Goal: Task Accomplishment & Management: Complete application form

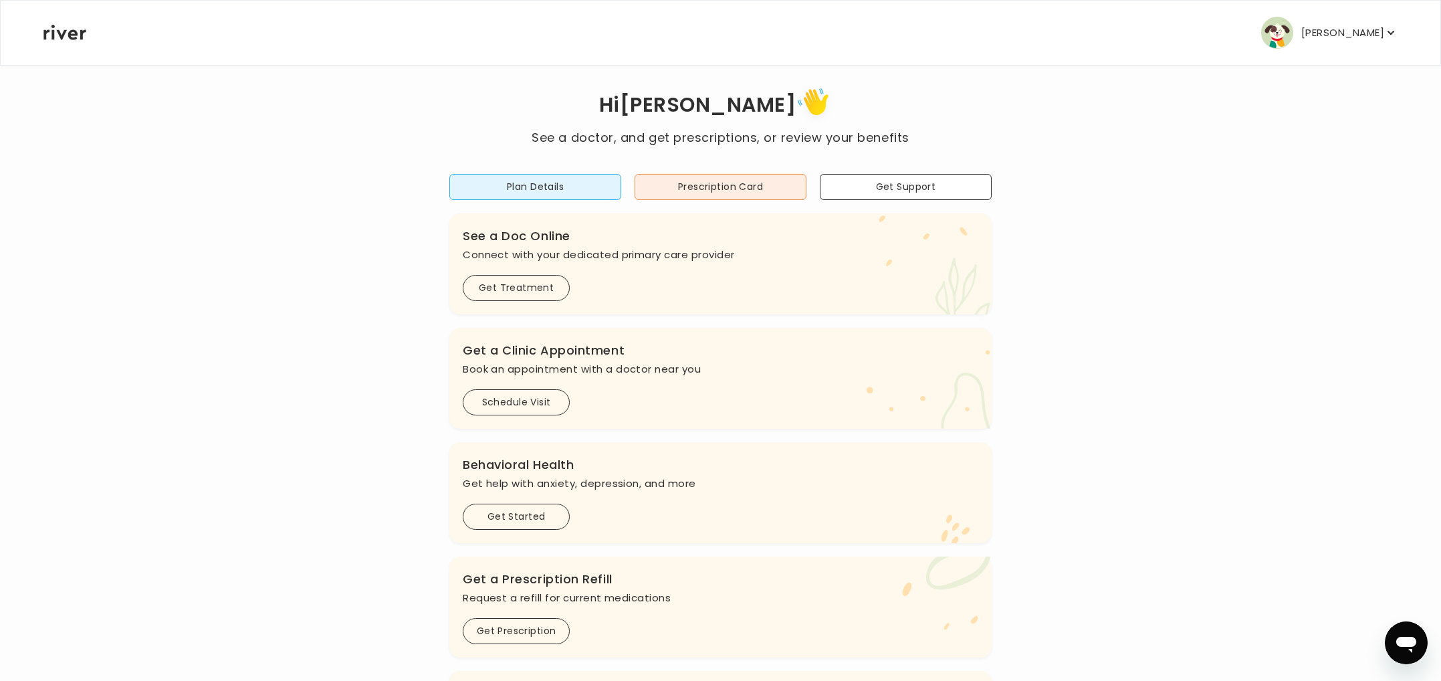
scroll to position [288, 0]
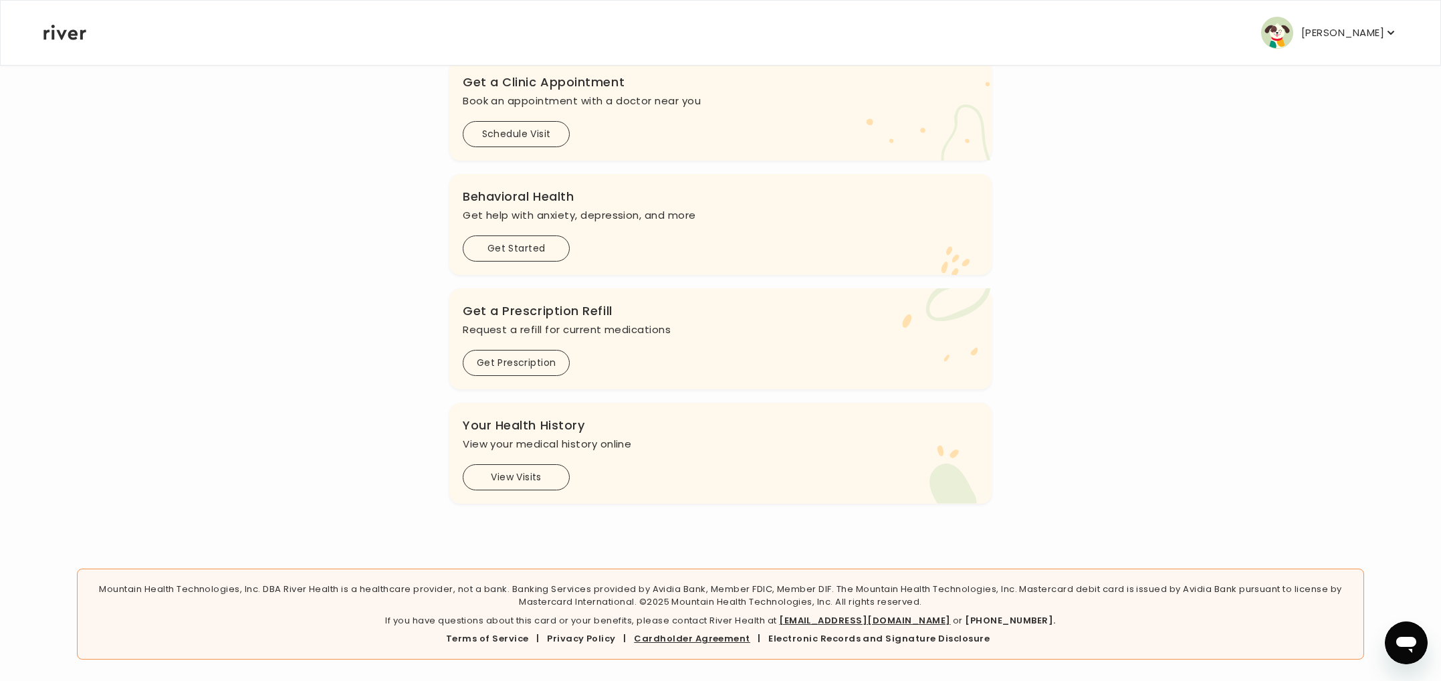
click at [680, 641] on link "Cardholder Agreement" at bounding box center [692, 638] width 116 height 13
click at [796, 641] on link "Electronic Records and Signature Disclosure" at bounding box center [879, 638] width 221 height 13
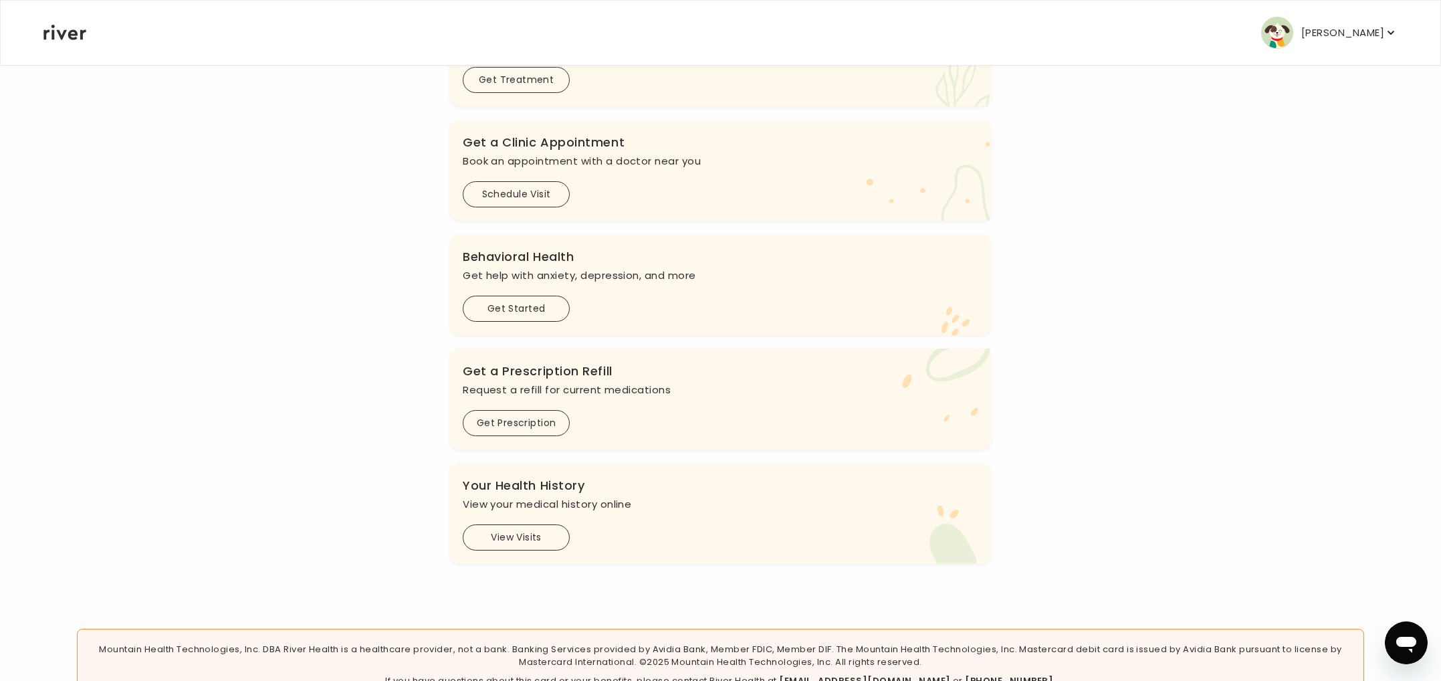
scroll to position [288, 0]
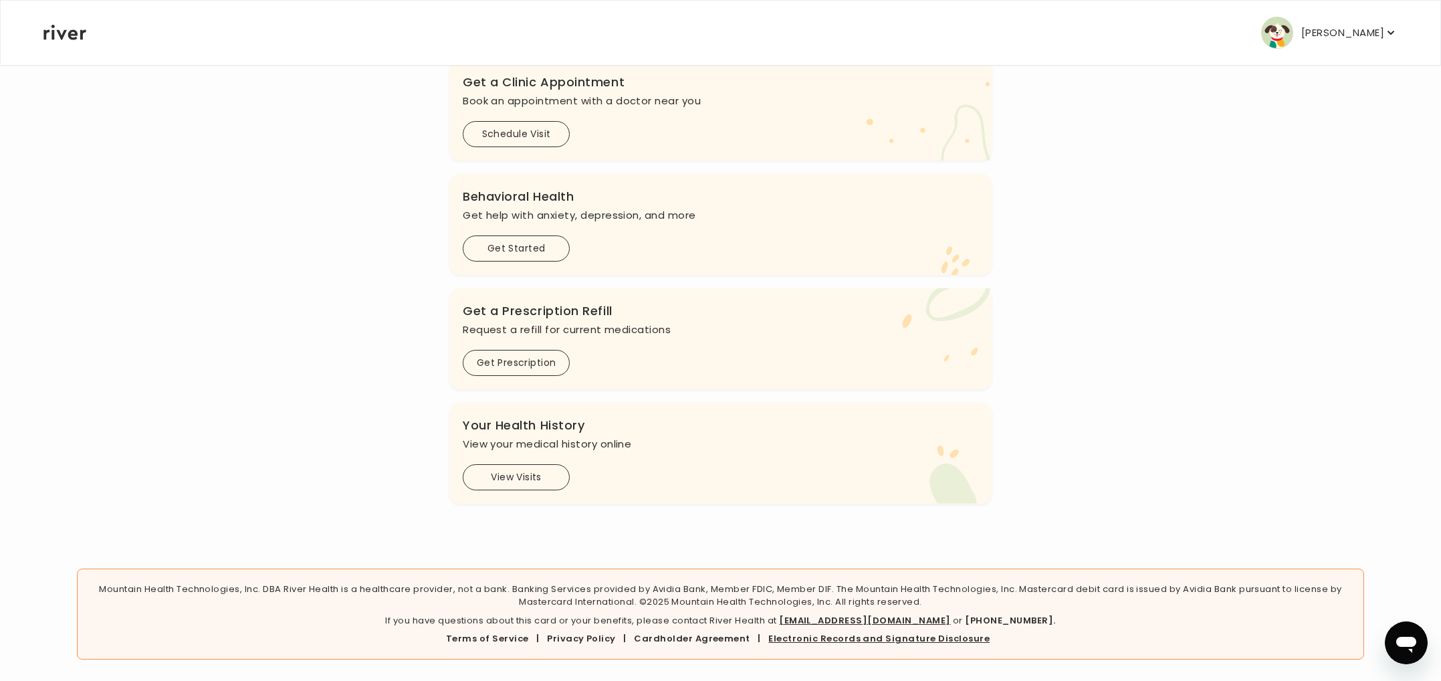
click at [836, 641] on link "Electronic Records and Signature Disclosure" at bounding box center [879, 638] width 221 height 13
click at [724, 639] on link "Cardholder Agreement" at bounding box center [692, 638] width 116 height 13
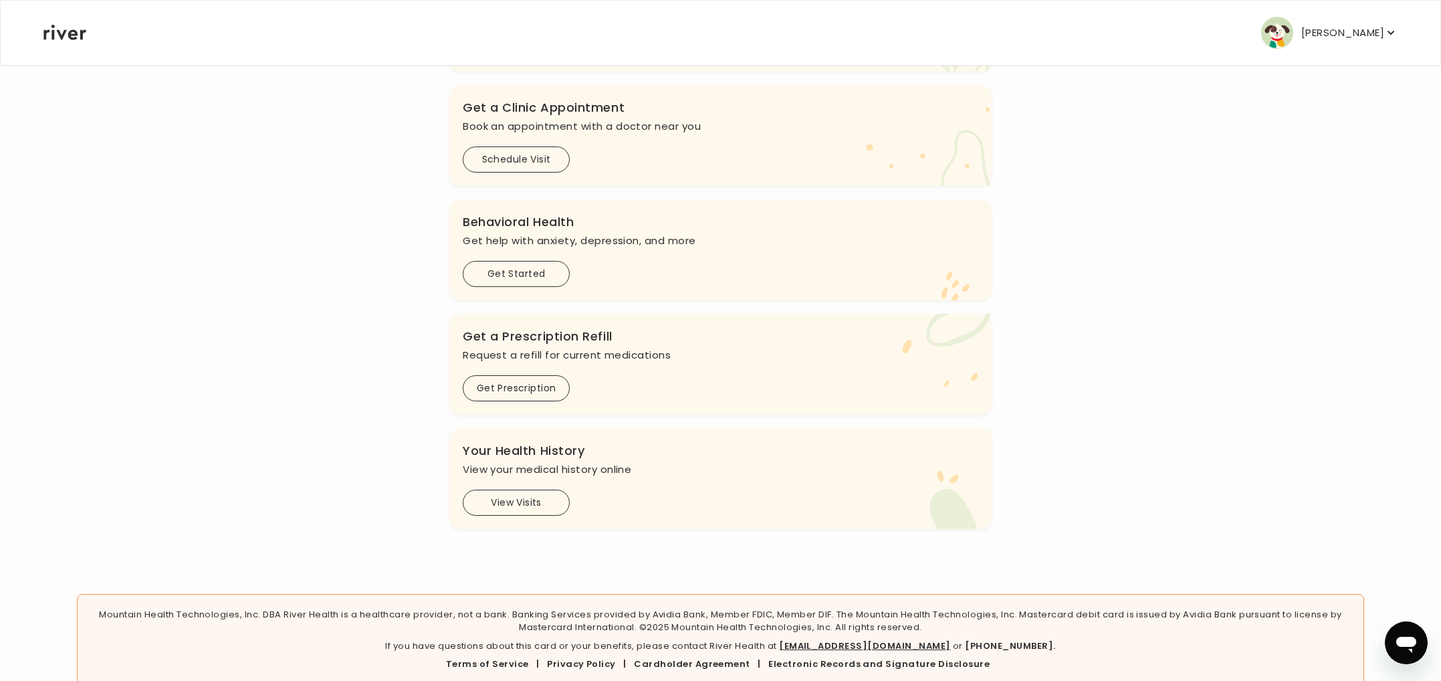
click at [1330, 33] on p "DENYSE THROWER" at bounding box center [1343, 32] width 83 height 19
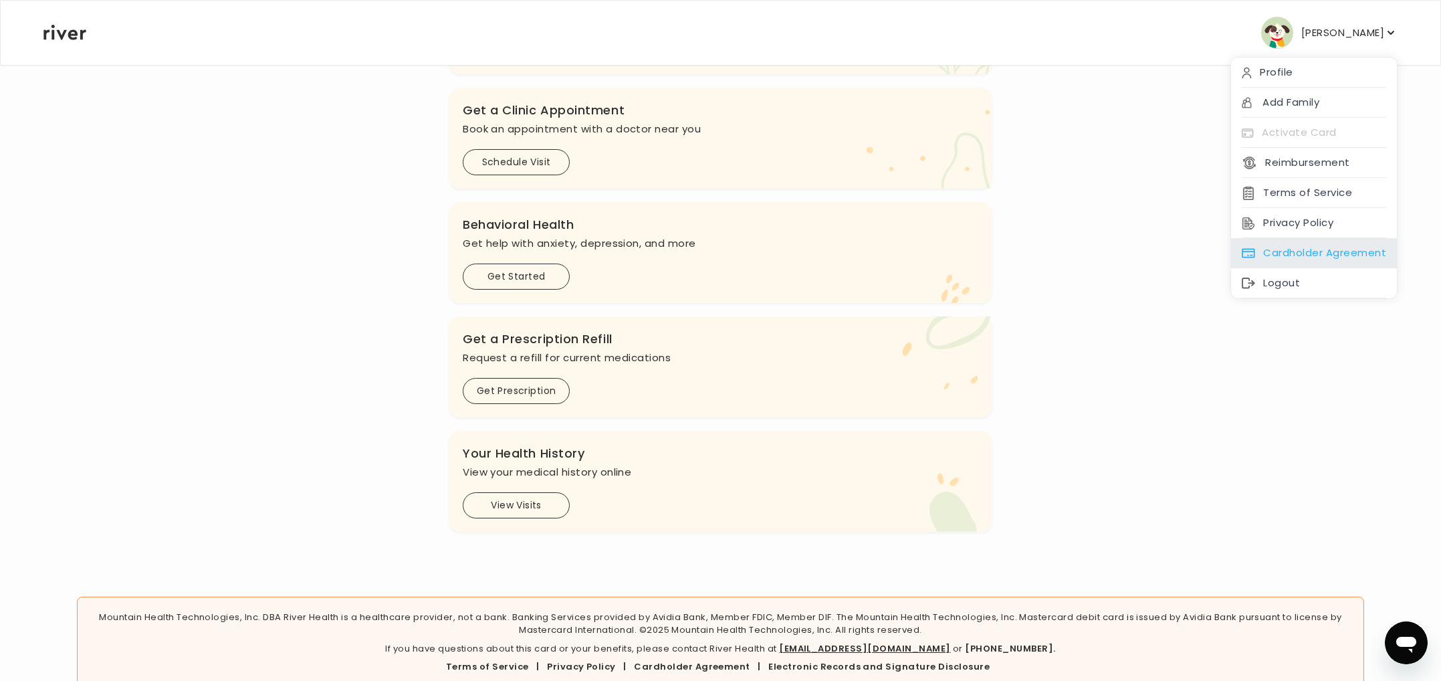
click at [1324, 245] on div "Cardholder Agreement" at bounding box center [1314, 253] width 166 height 30
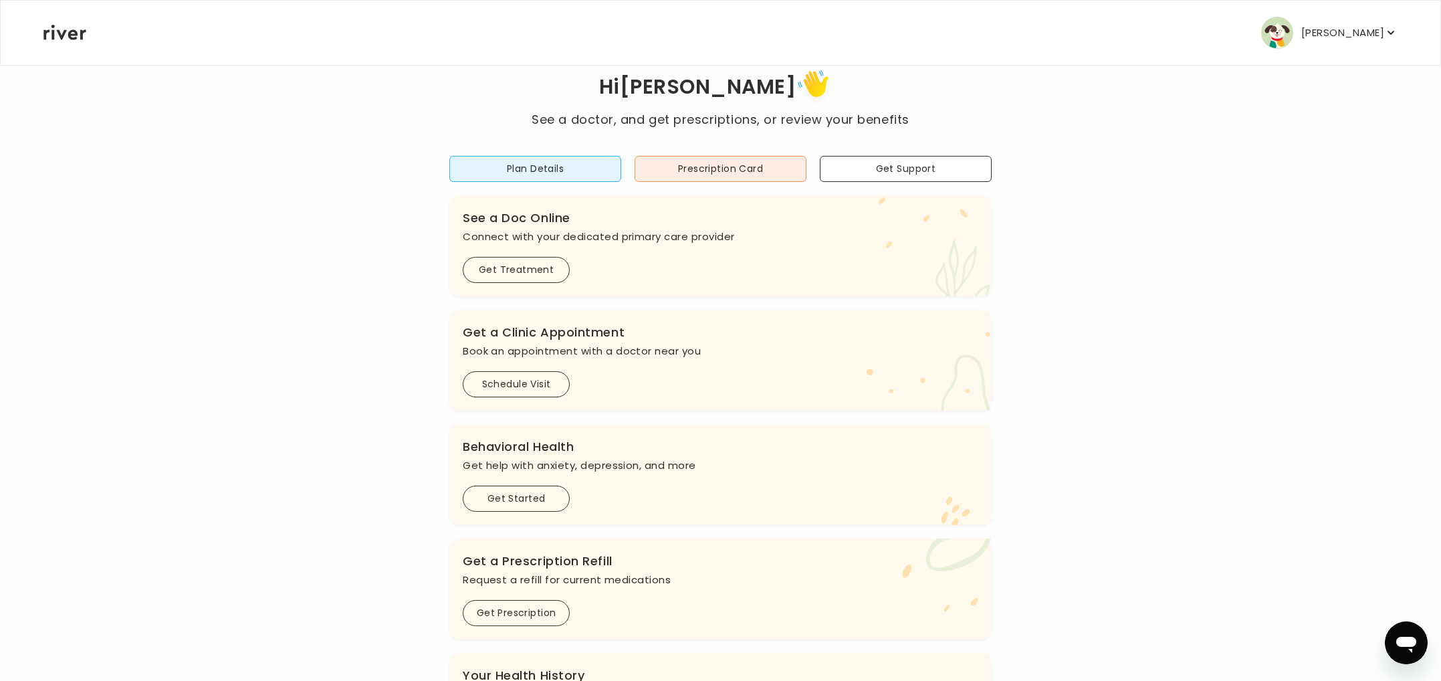
scroll to position [0, 0]
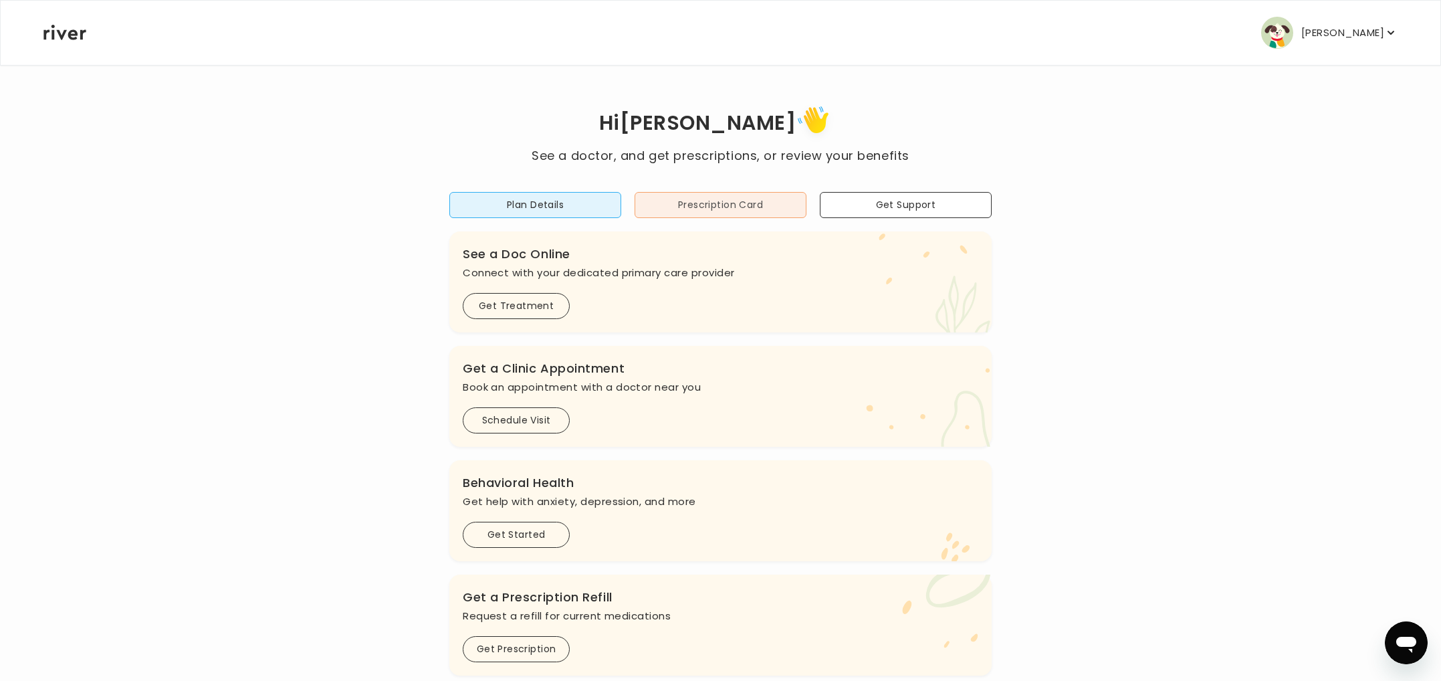
click at [702, 203] on button "Prescription Card" at bounding box center [721, 205] width 172 height 26
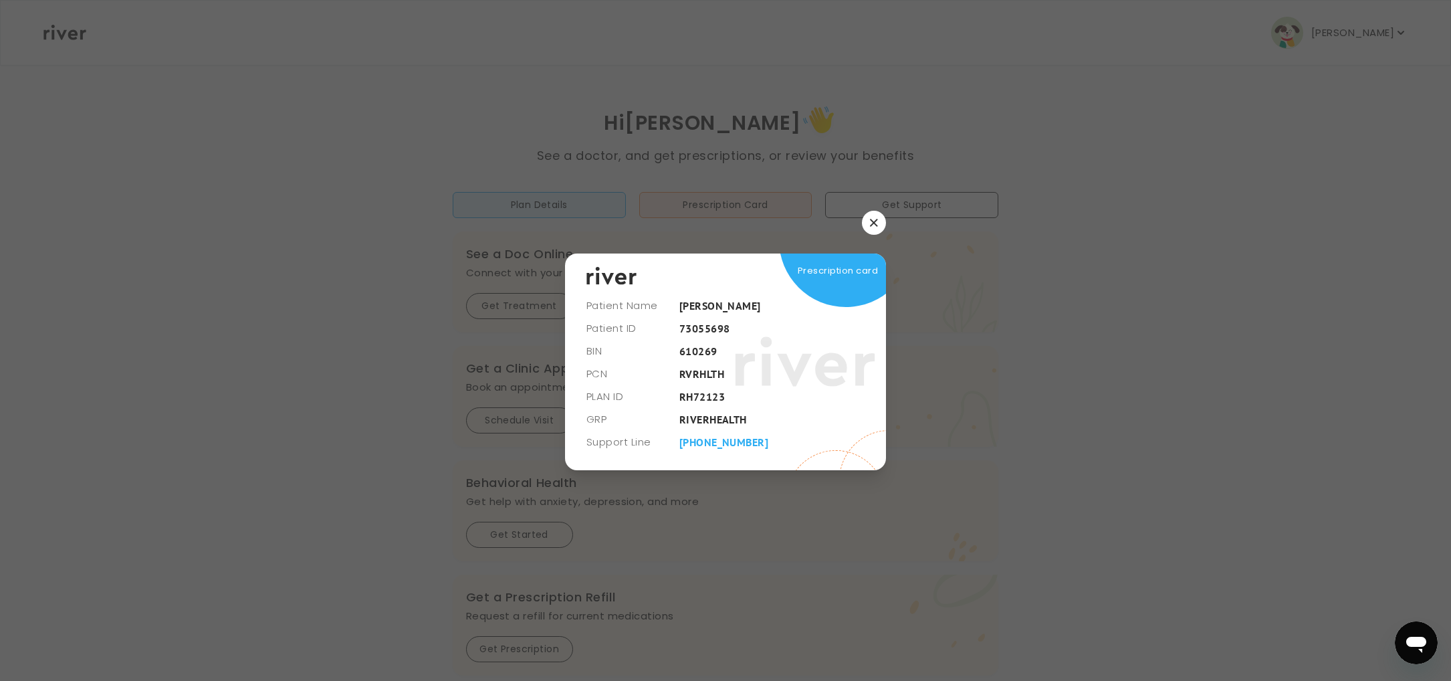
click at [867, 225] on button "button" at bounding box center [874, 223] width 24 height 24
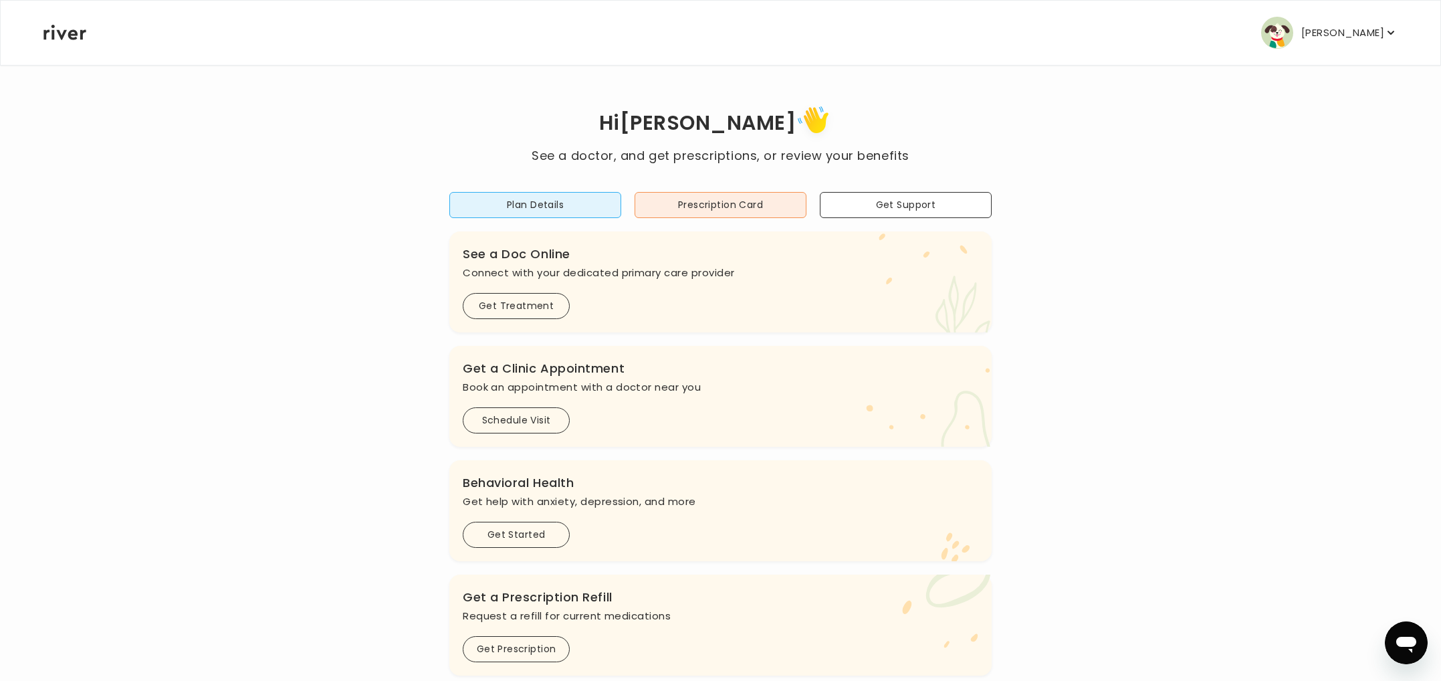
click at [1385, 32] on icon "button" at bounding box center [1391, 32] width 13 height 13
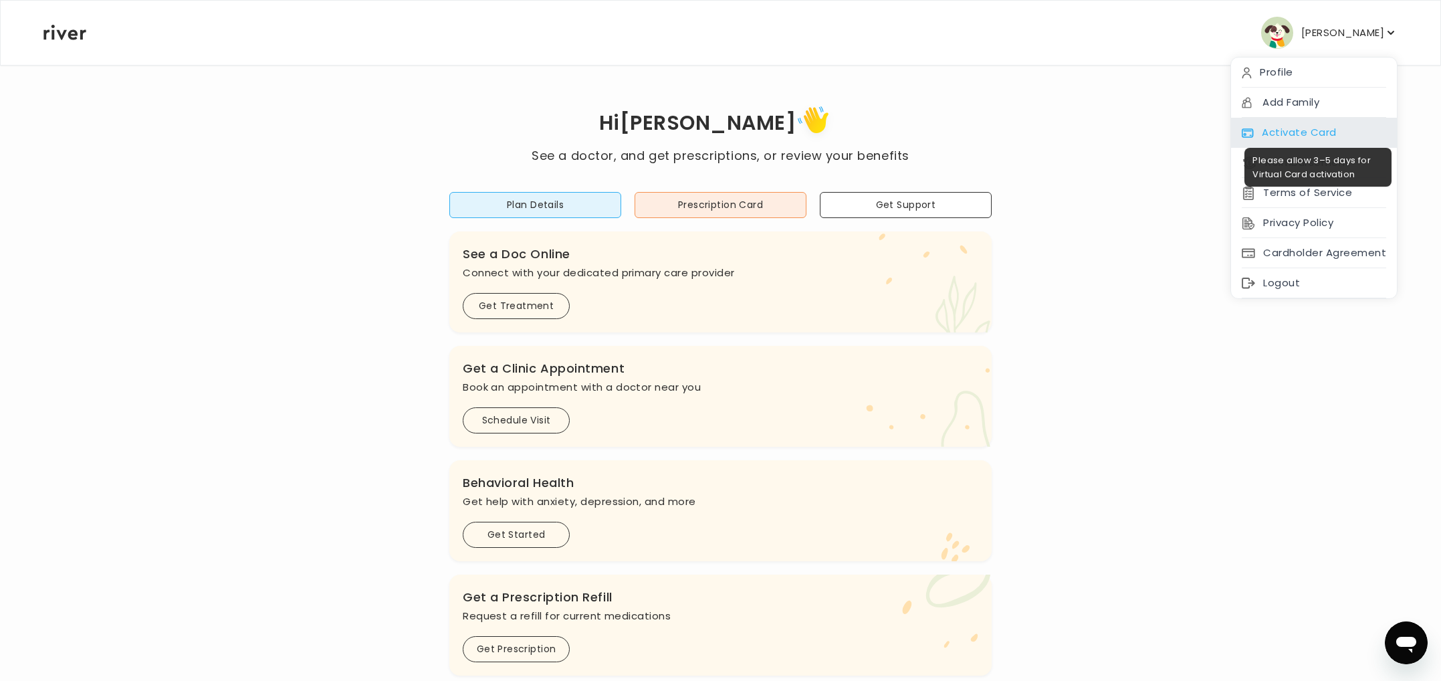
click at [1337, 126] on div "Activate Card" at bounding box center [1314, 133] width 166 height 30
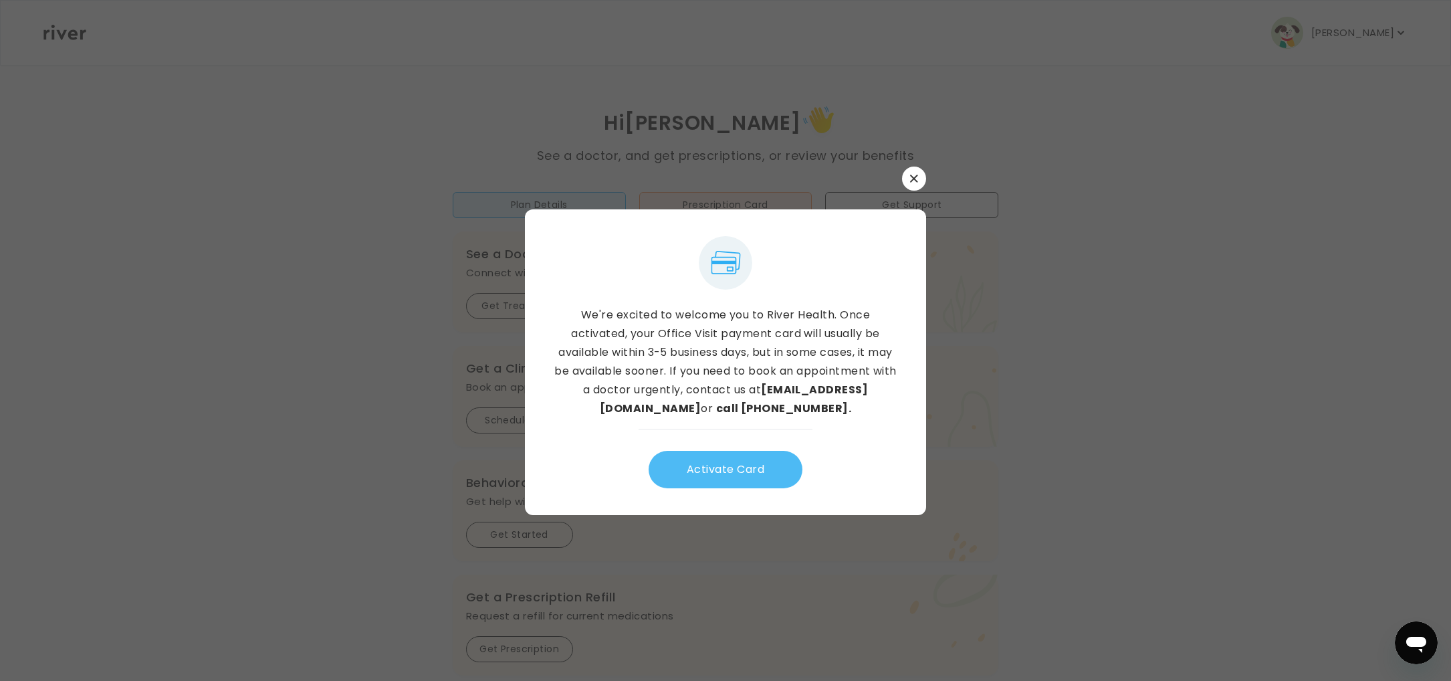
click at [725, 473] on button "Activate Card" at bounding box center [726, 469] width 154 height 37
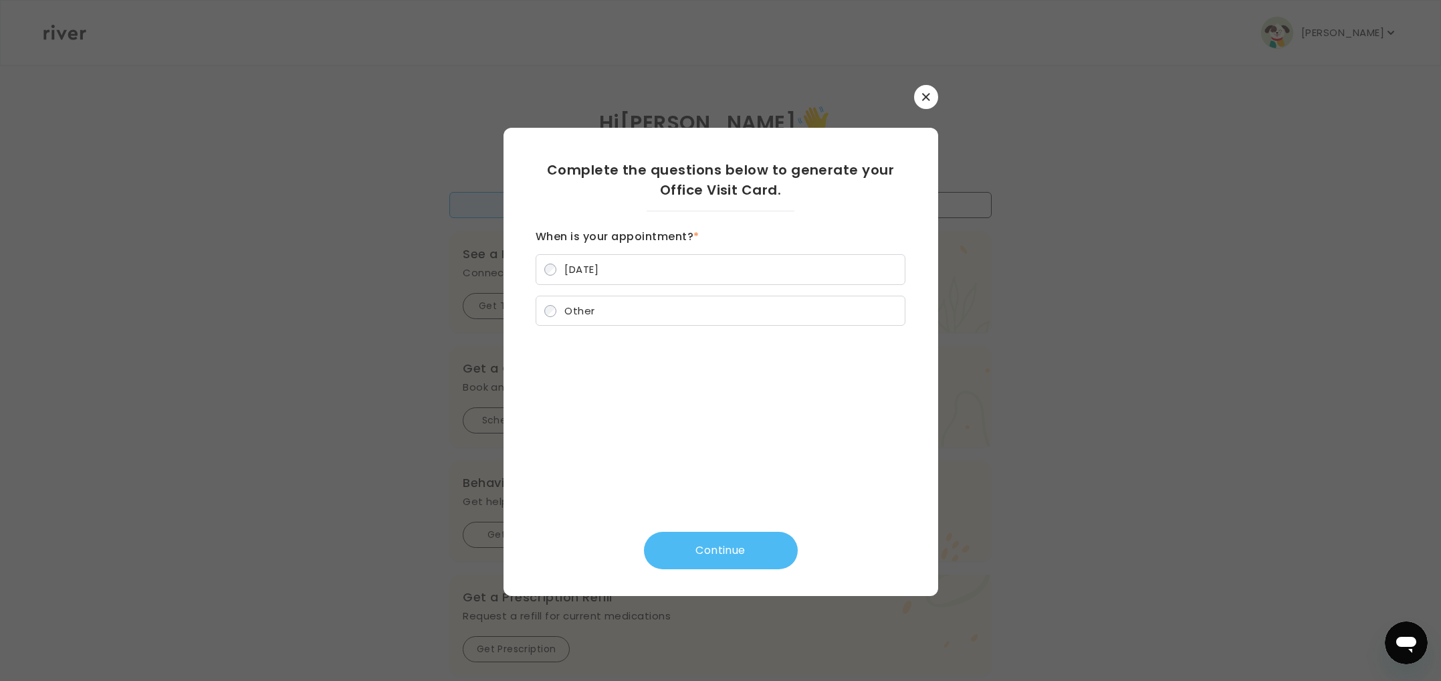
click at [727, 546] on button "Continue" at bounding box center [721, 550] width 154 height 37
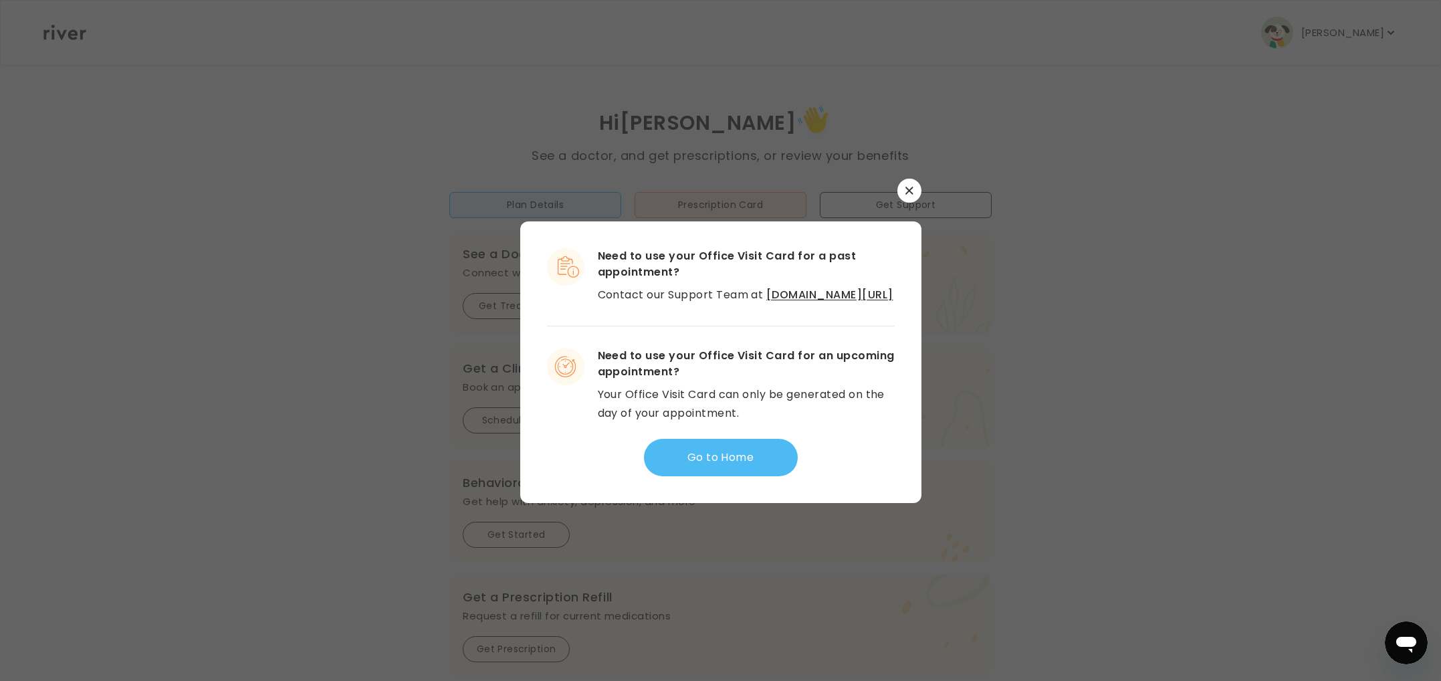
click at [752, 460] on button "Go to Home" at bounding box center [721, 457] width 154 height 37
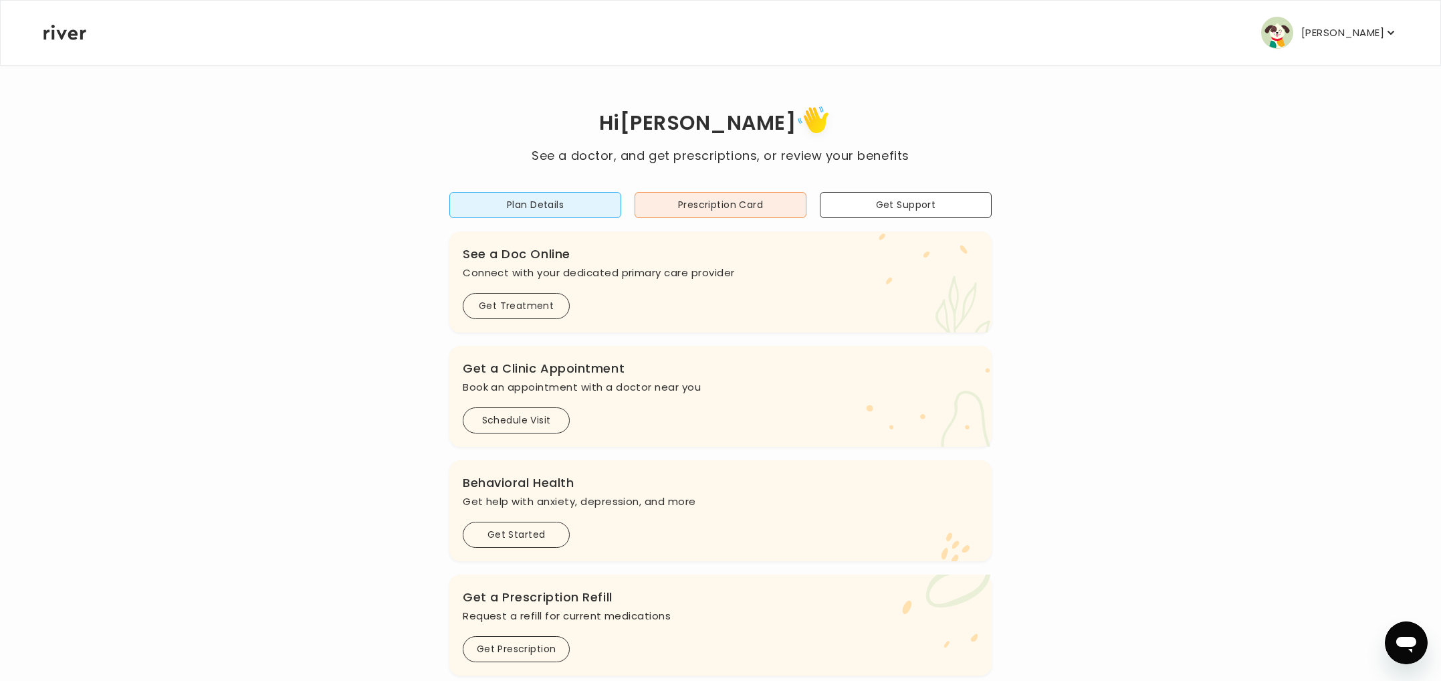
click at [1395, 39] on button "DENYSE THROWER" at bounding box center [1329, 33] width 136 height 32
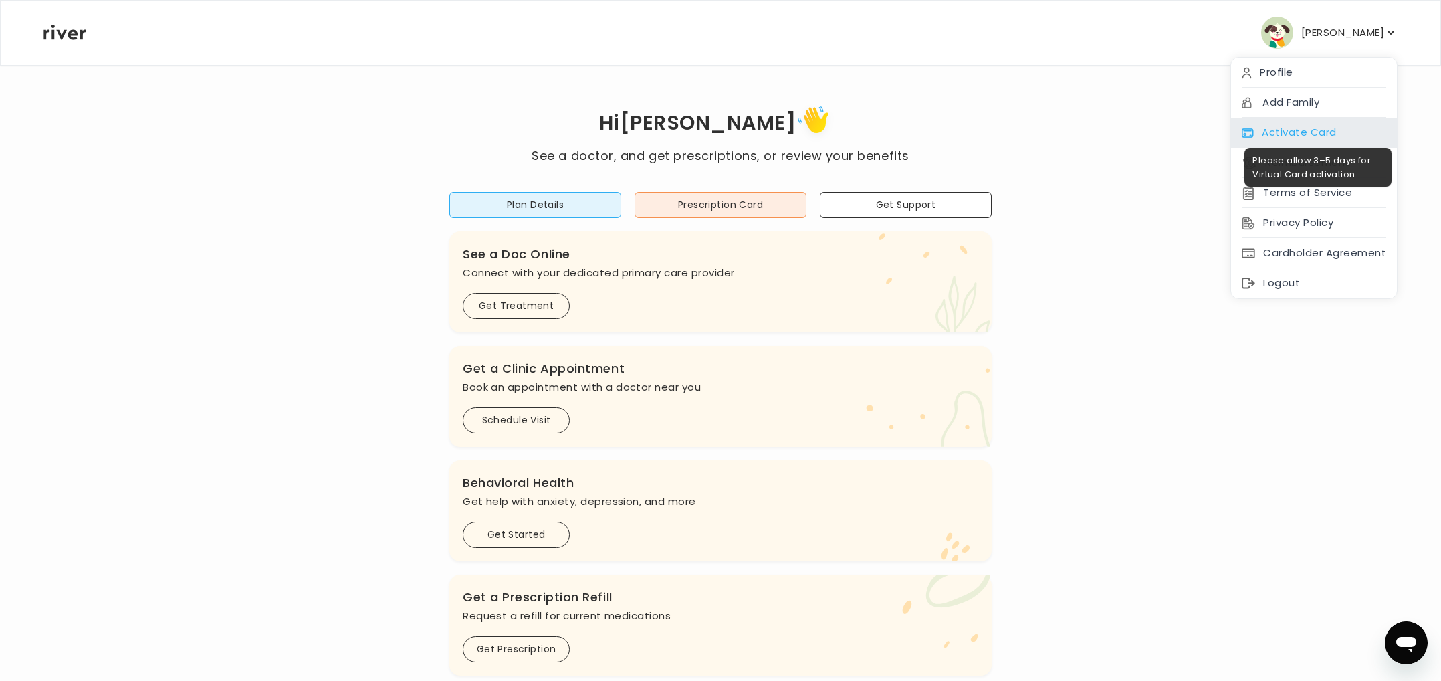
click at [1350, 129] on div "Activate Card" at bounding box center [1314, 133] width 166 height 30
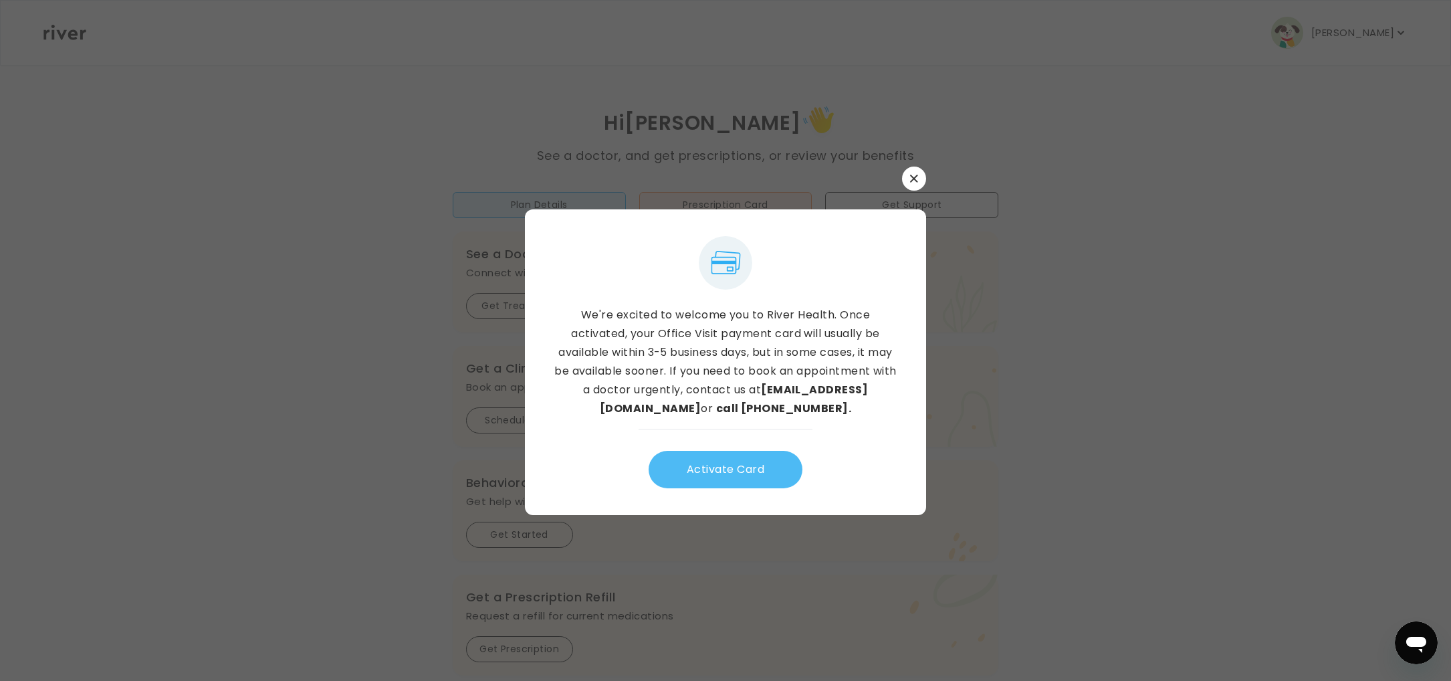
click at [732, 463] on button "Activate Card" at bounding box center [726, 469] width 154 height 37
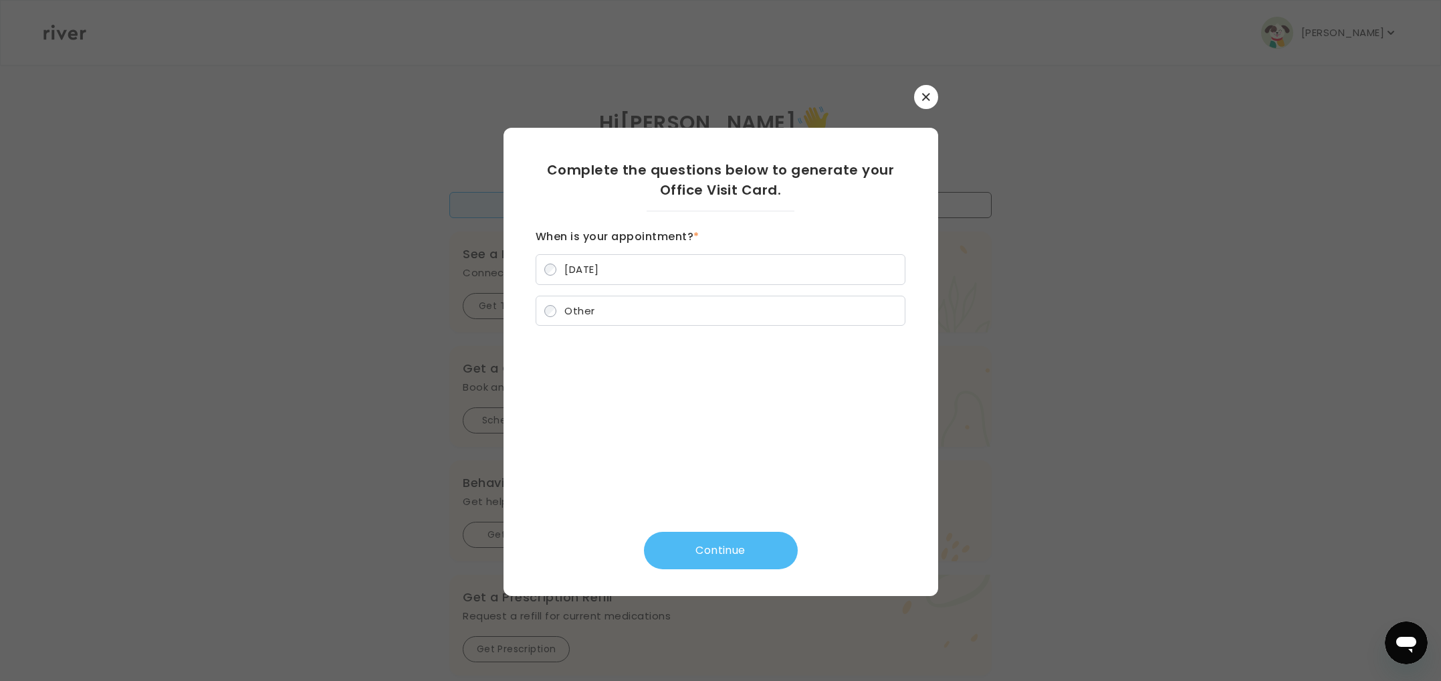
click at [734, 550] on button "Continue" at bounding box center [721, 550] width 154 height 37
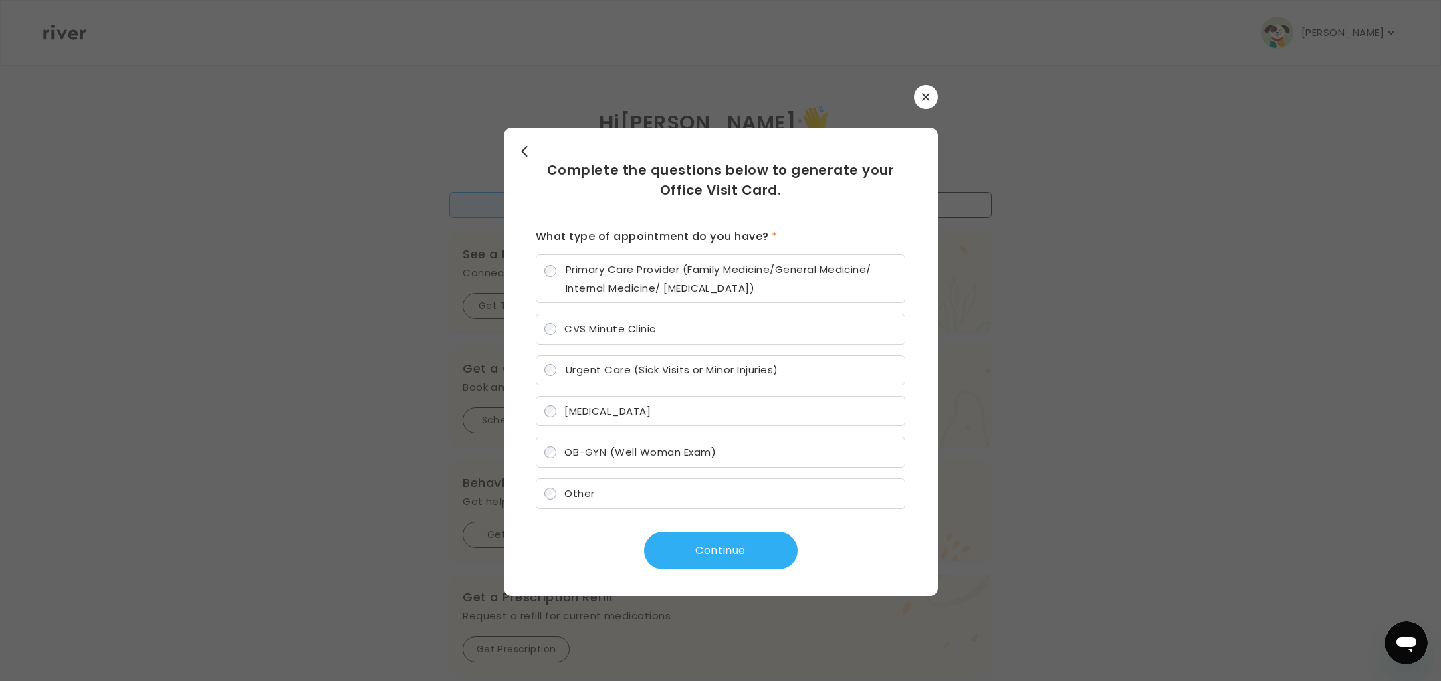
click at [558, 272] on label "Primary Care Provider (Family Medicine/General Medicine/ Internal Medicine/ Ped…" at bounding box center [721, 278] width 370 height 49
click at [748, 567] on button "Continue" at bounding box center [721, 550] width 154 height 37
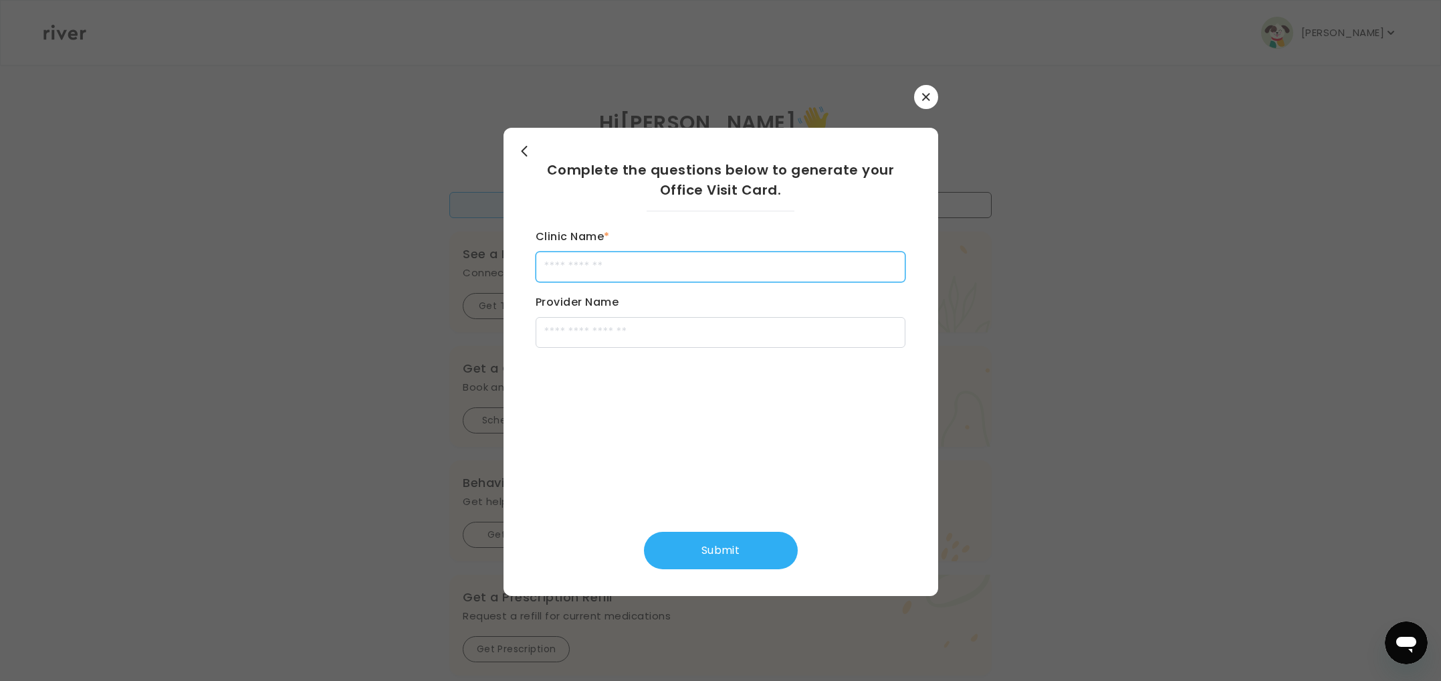
click at [845, 277] on input "Clinic Name *" at bounding box center [721, 266] width 370 height 31
type input "**********"
click at [811, 328] on input "Provider Name" at bounding box center [721, 332] width 370 height 31
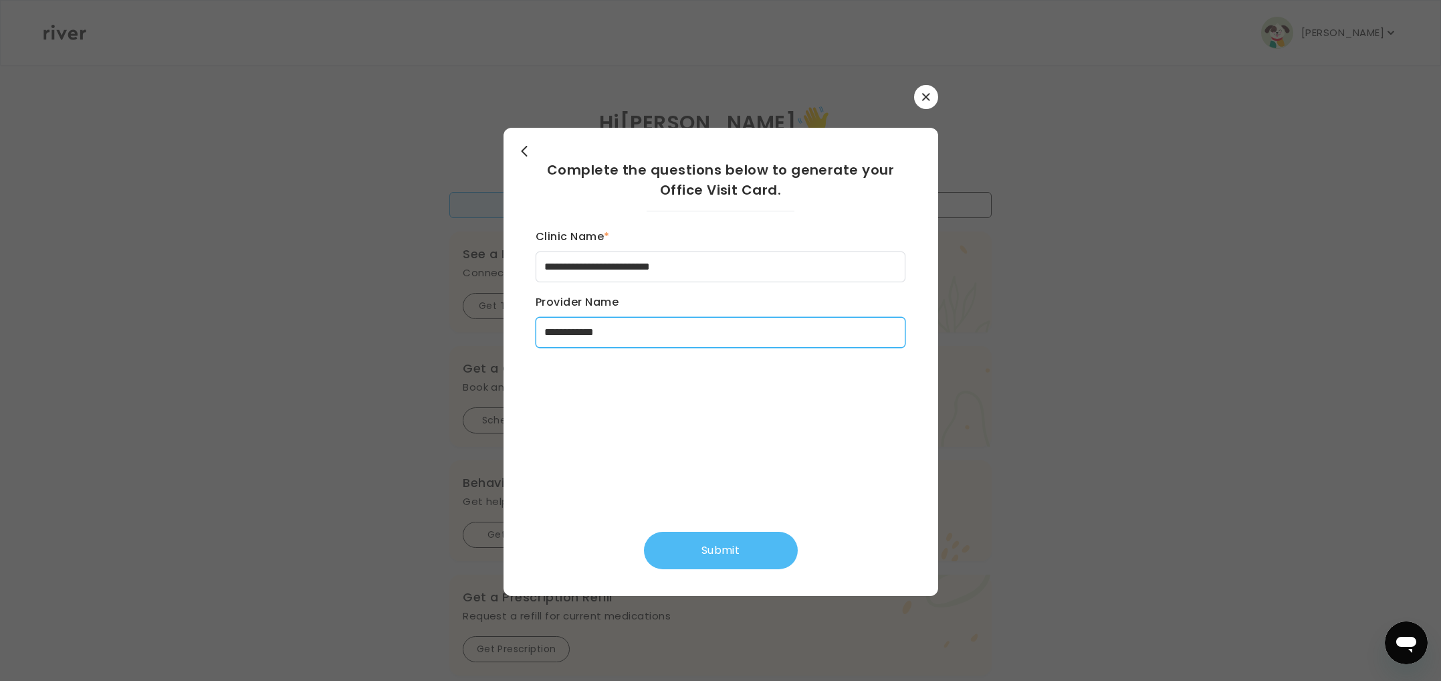
type input "**********"
click at [739, 557] on button "Submit" at bounding box center [721, 550] width 154 height 37
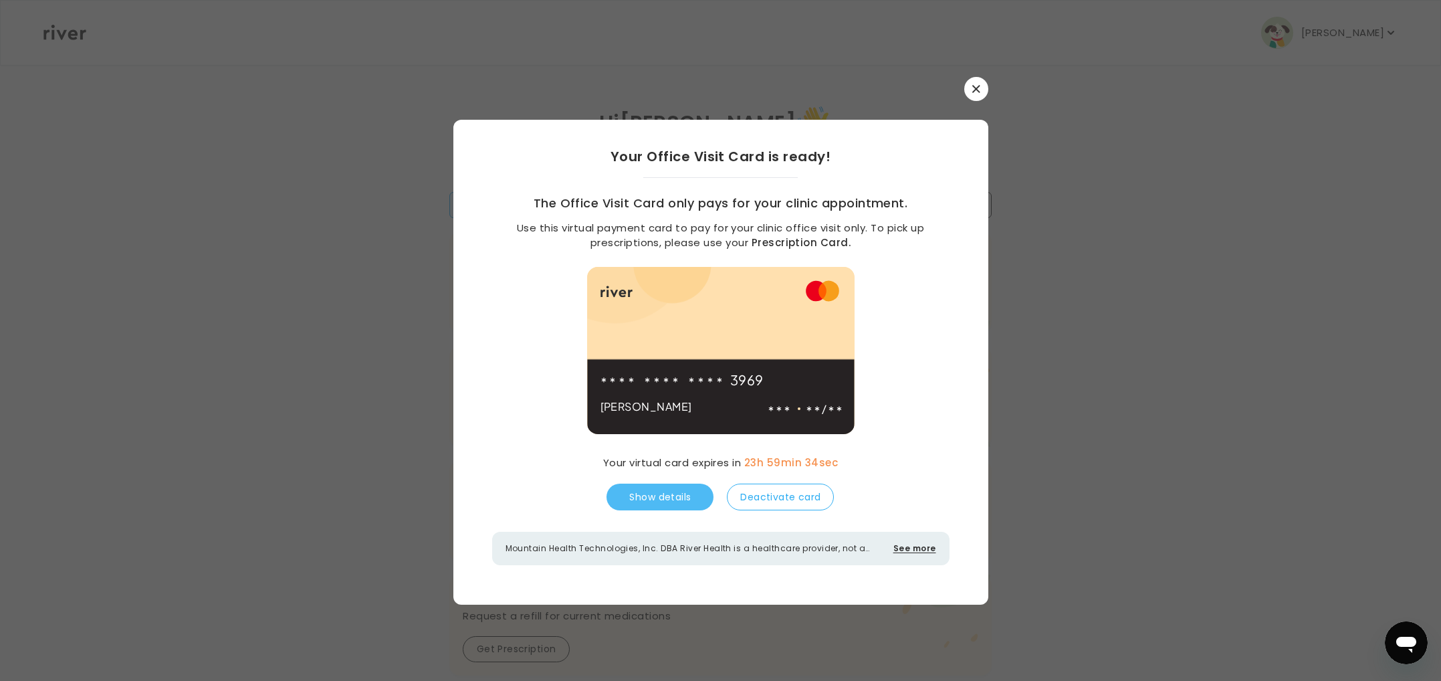
click at [676, 490] on button "Show details" at bounding box center [660, 497] width 107 height 27
click at [698, 494] on button "Hide details" at bounding box center [660, 497] width 107 height 27
click at [830, 238] on link "Prescription Card." at bounding box center [802, 242] width 100 height 14
click at [822, 241] on link "Prescription Card." at bounding box center [802, 242] width 100 height 14
click at [983, 98] on button "button" at bounding box center [976, 89] width 24 height 24
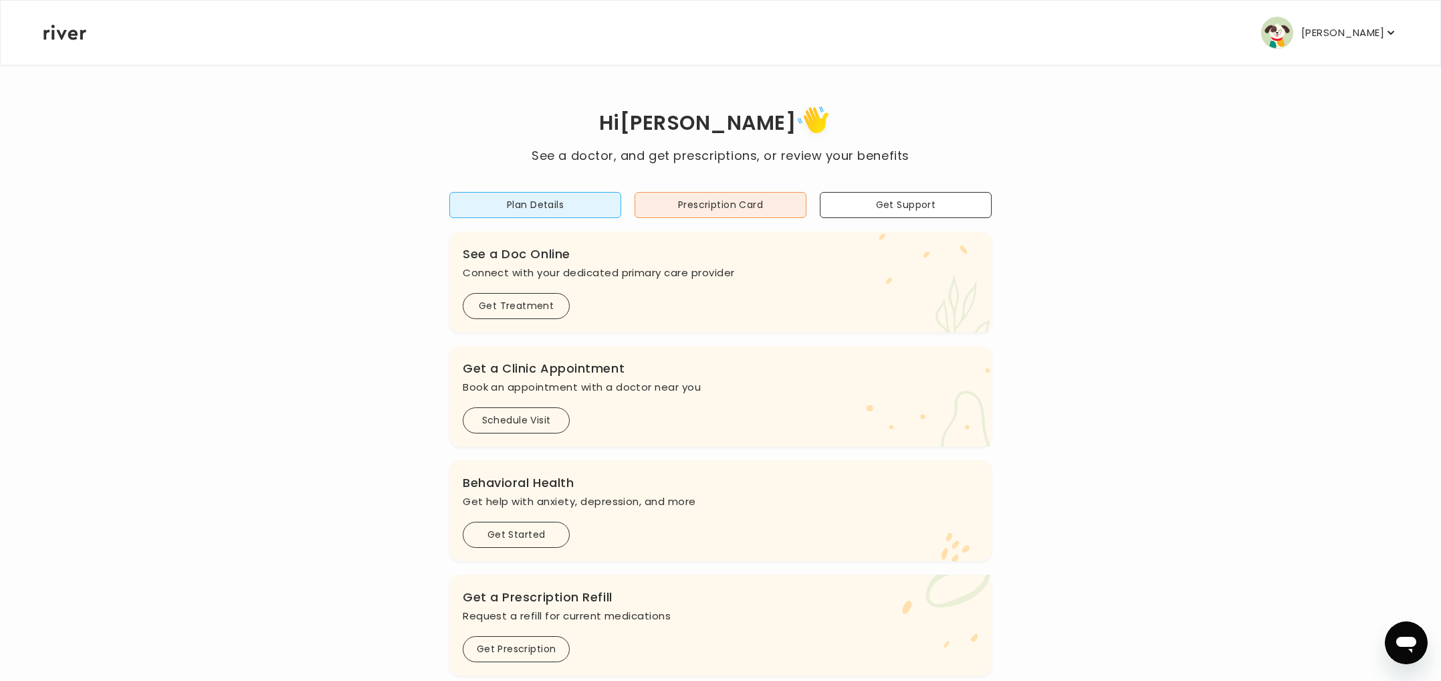
click at [1391, 34] on icon "button" at bounding box center [1391, 33] width 7 height 4
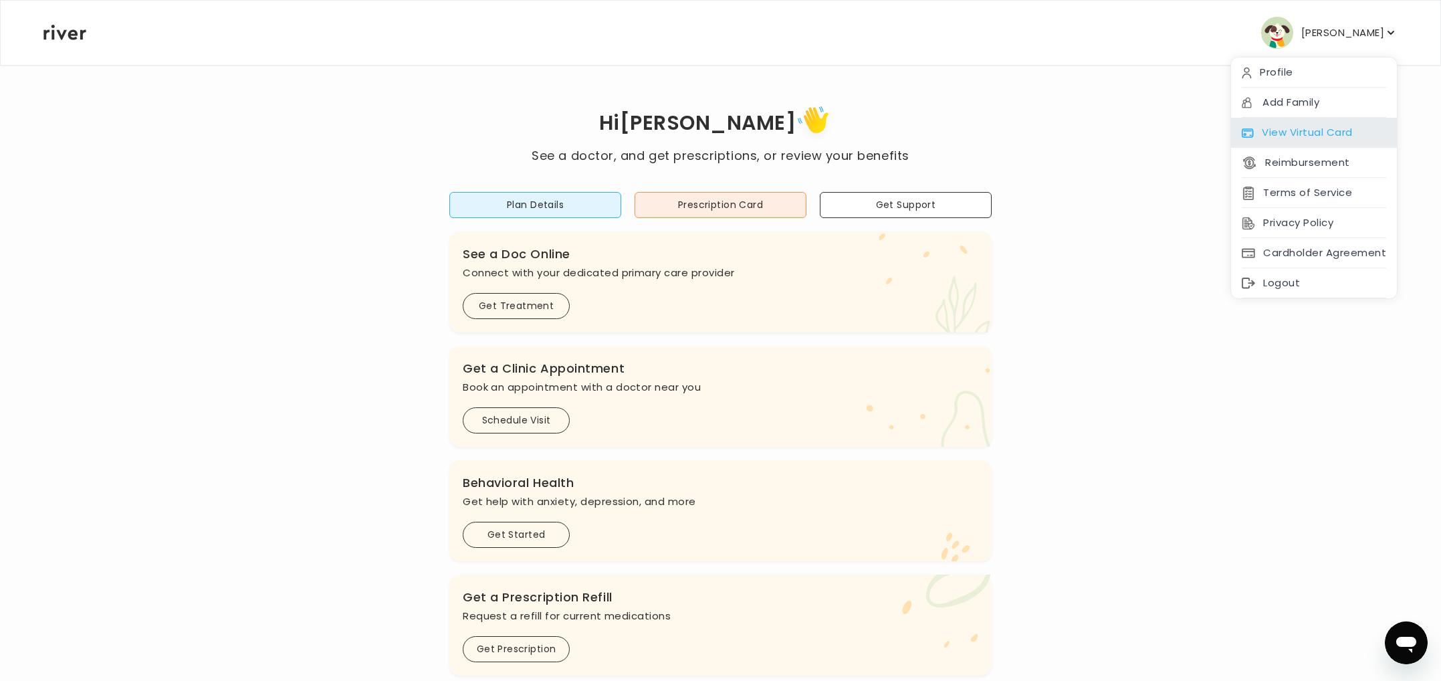
click at [1304, 126] on div "View Virtual Card" at bounding box center [1314, 133] width 166 height 30
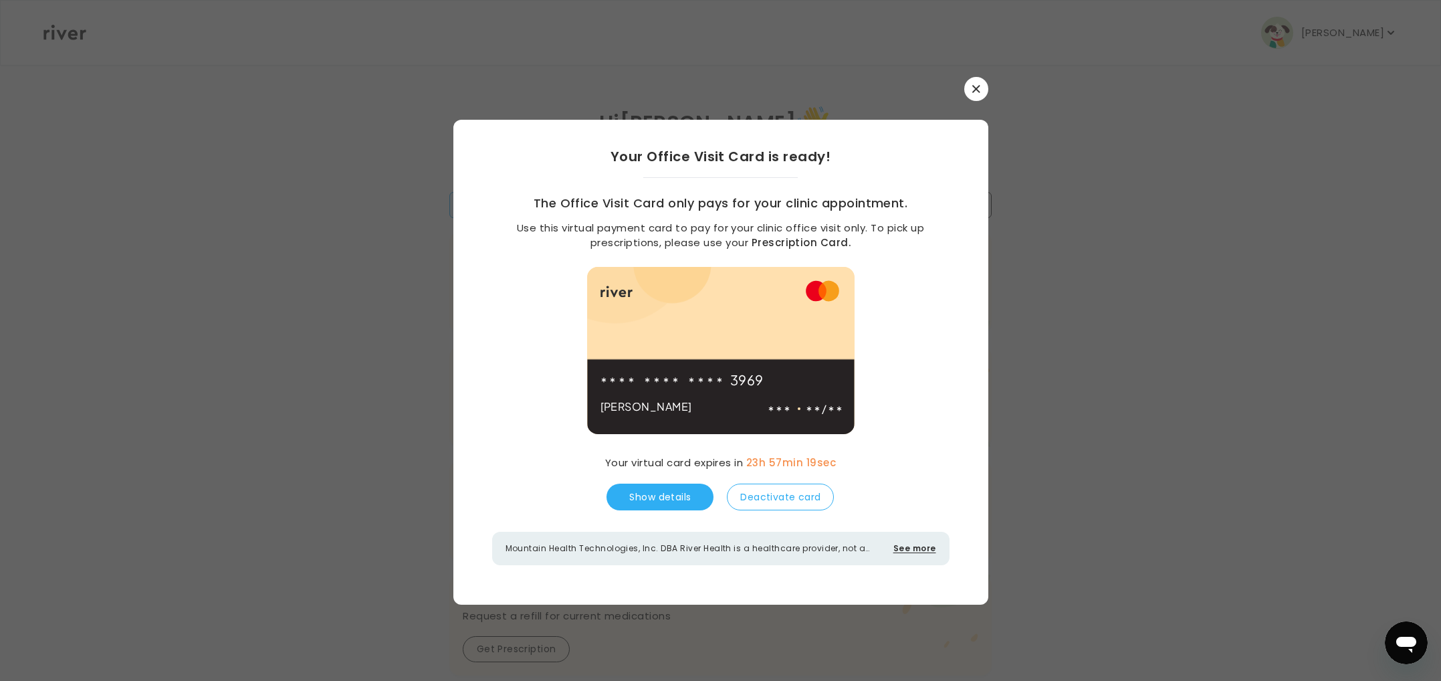
click at [973, 90] on icon "button" at bounding box center [977, 89] width 8 height 8
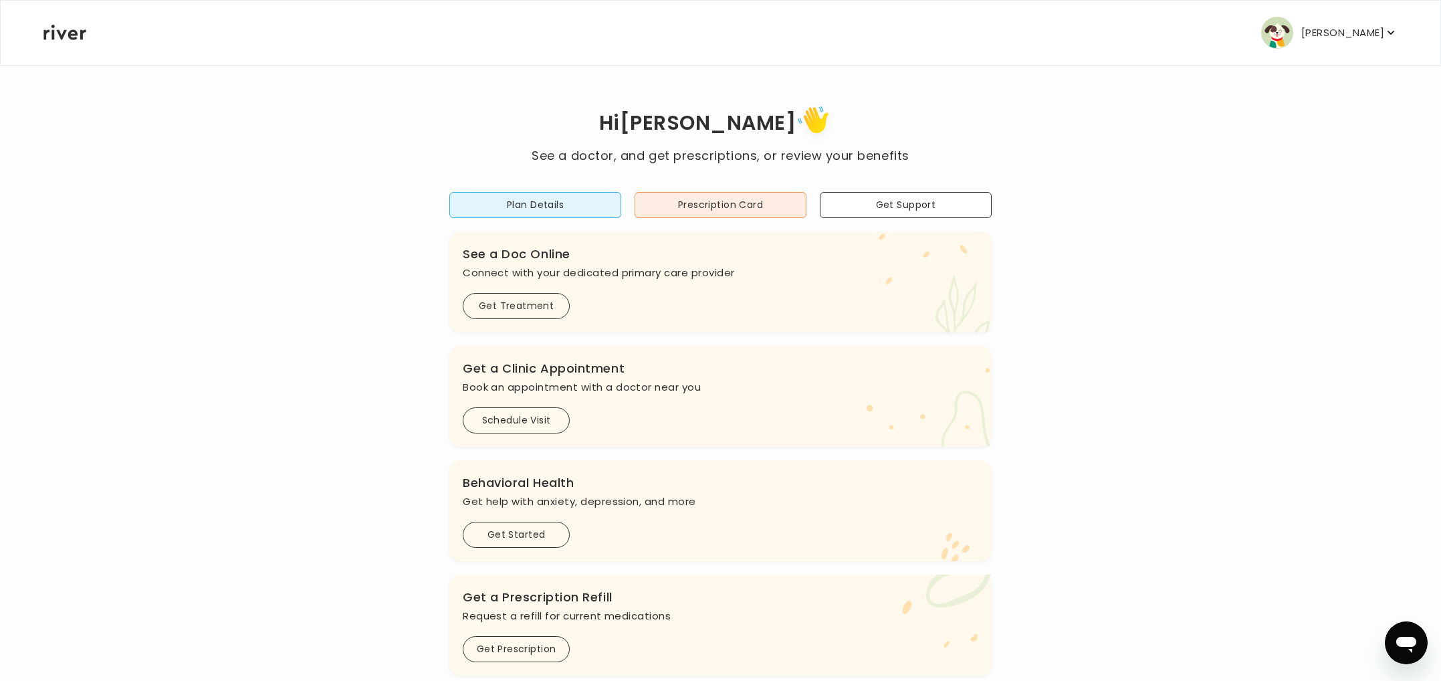
click at [1397, 38] on icon "button" at bounding box center [1391, 32] width 13 height 13
click at [692, 207] on button "Prescription Card" at bounding box center [721, 205] width 172 height 26
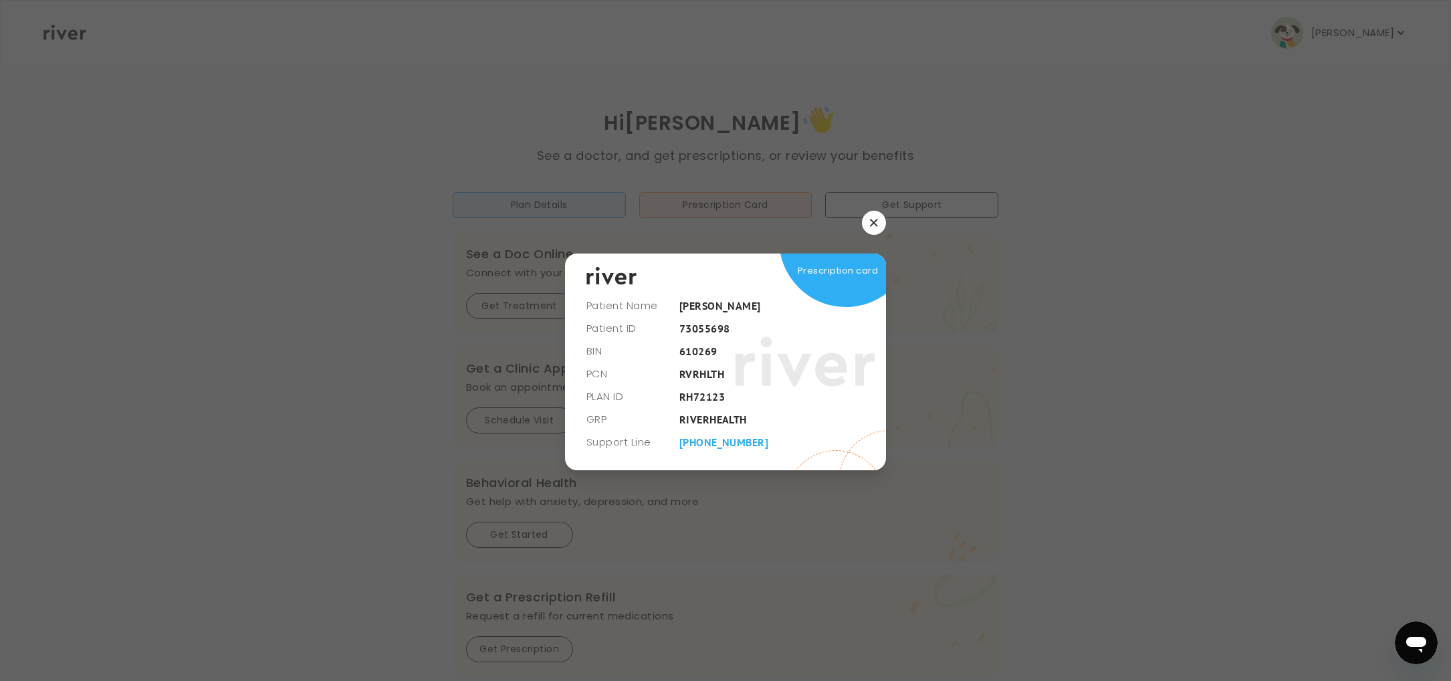
click at [872, 227] on button "button" at bounding box center [874, 223] width 24 height 24
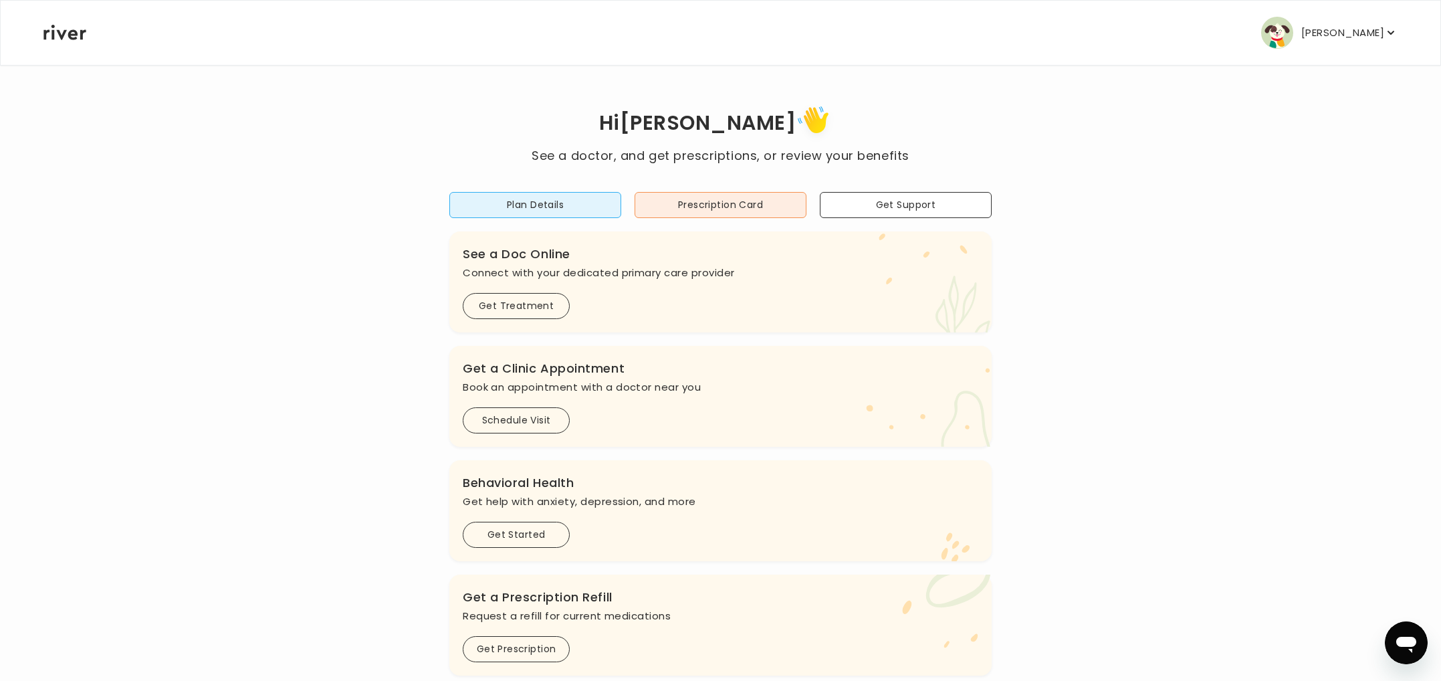
click at [1393, 30] on icon "button" at bounding box center [1391, 32] width 13 height 13
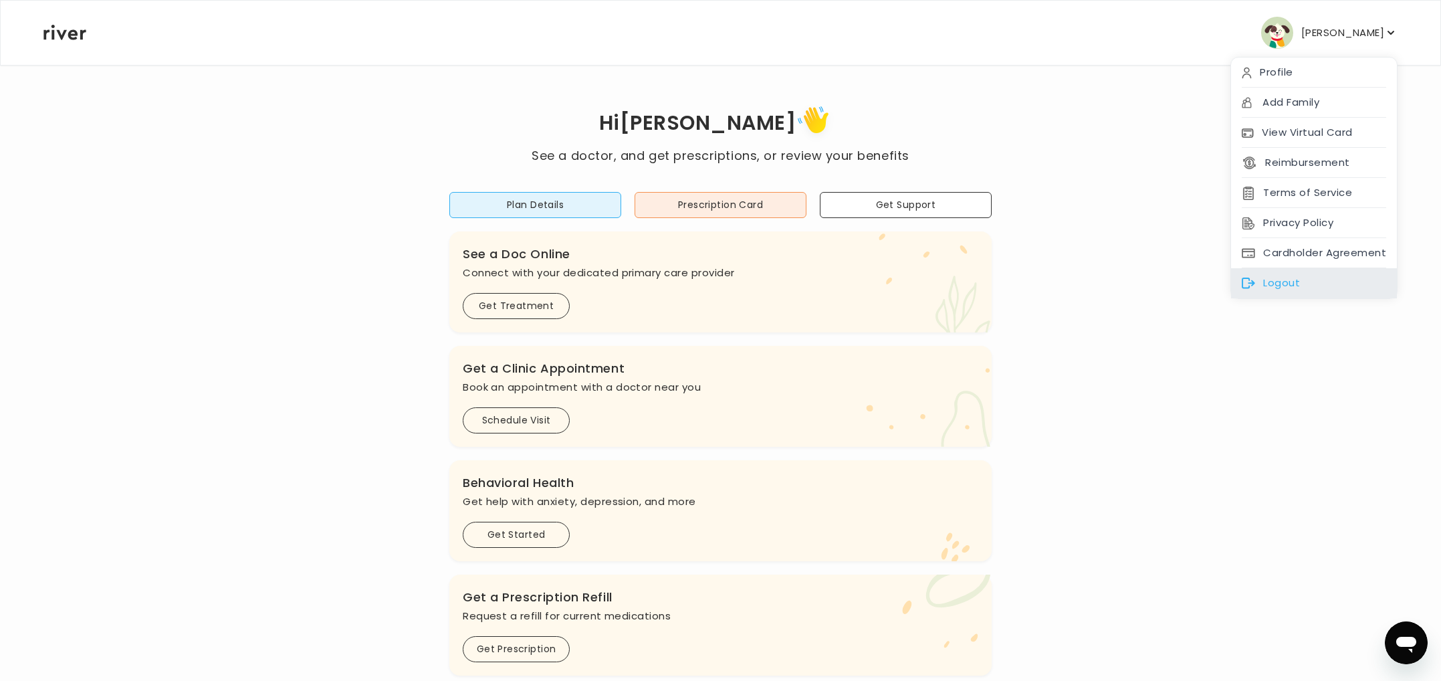
click at [1329, 282] on div "Logout" at bounding box center [1314, 283] width 166 height 30
